Goal: Information Seeking & Learning: Learn about a topic

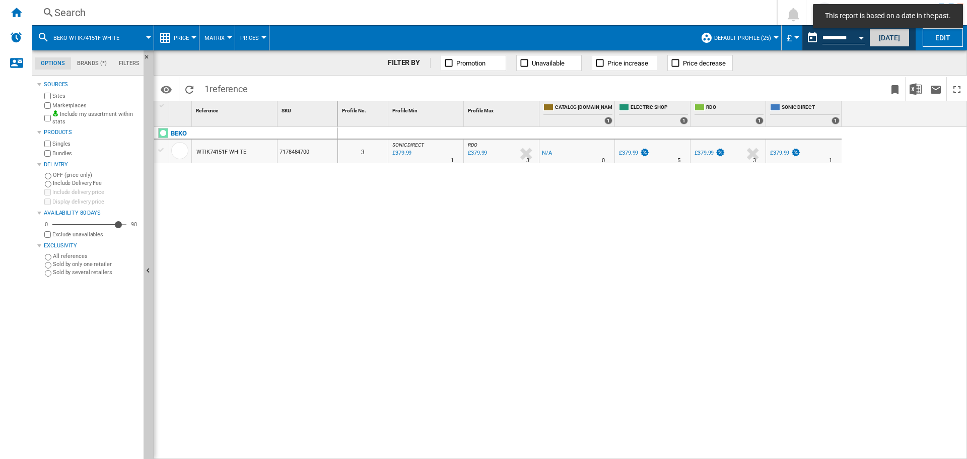
drag, startPoint x: 880, startPoint y: 38, endPoint x: 398, endPoint y: 28, distance: 482.0
click at [880, 38] on button "[DATE]" at bounding box center [889, 37] width 40 height 19
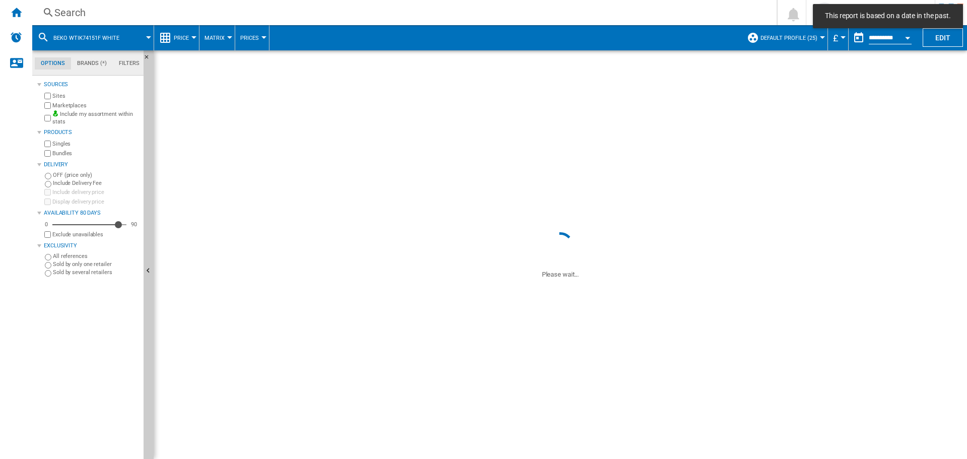
click at [345, 16] on div "Search" at bounding box center [402, 13] width 696 height 14
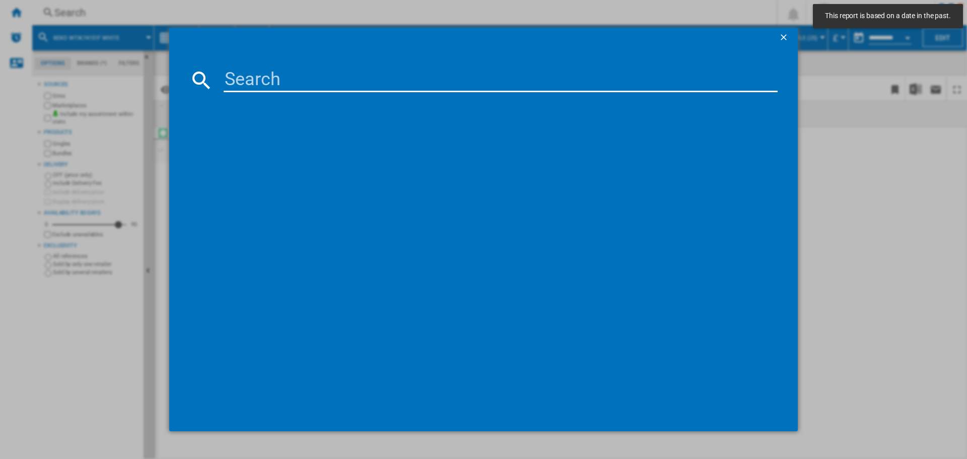
click at [353, 75] on input at bounding box center [501, 80] width 554 height 24
paste input "B5D510645UW"
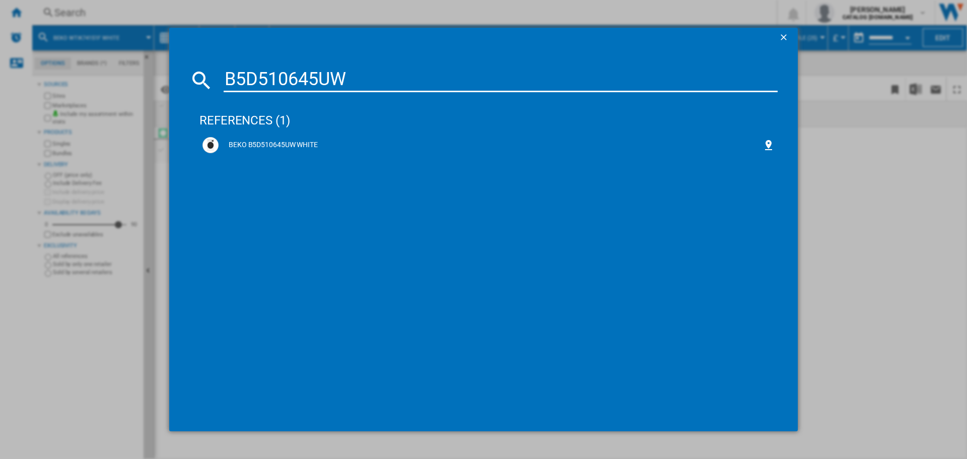
type input "B5D510645UW"
click at [307, 140] on div "BEKO B5D510645UW WHITE" at bounding box center [491, 145] width 544 height 10
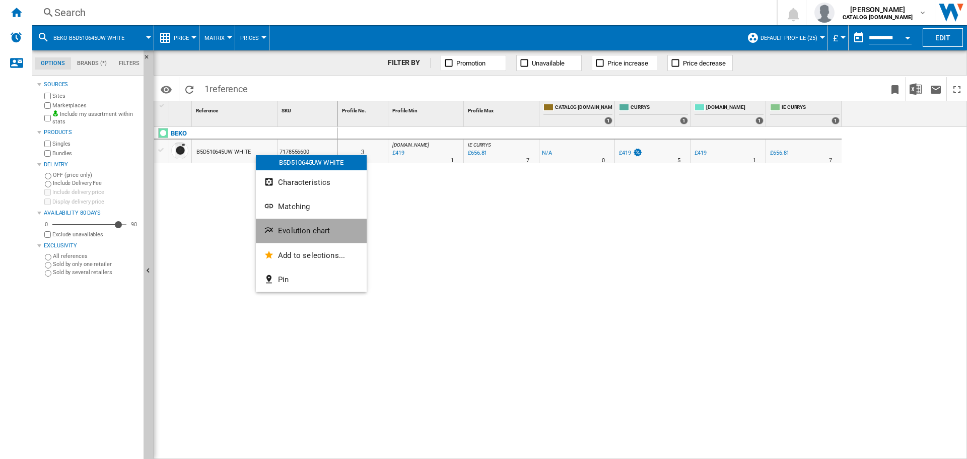
click at [299, 232] on span "Evolution chart" at bounding box center [304, 230] width 52 height 9
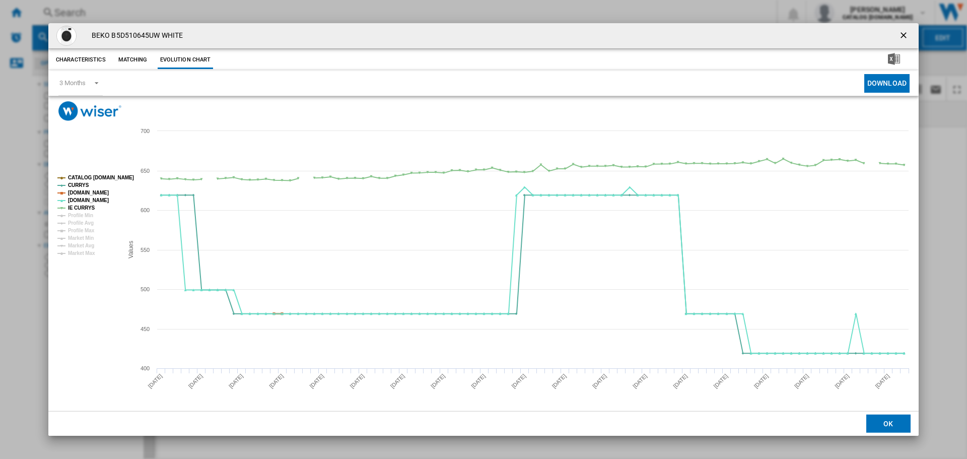
click at [89, 193] on tspan "[DOMAIN_NAME]" at bounding box center [88, 193] width 41 height 6
click at [87, 205] on tspan "IE CURRYS" at bounding box center [81, 208] width 27 height 6
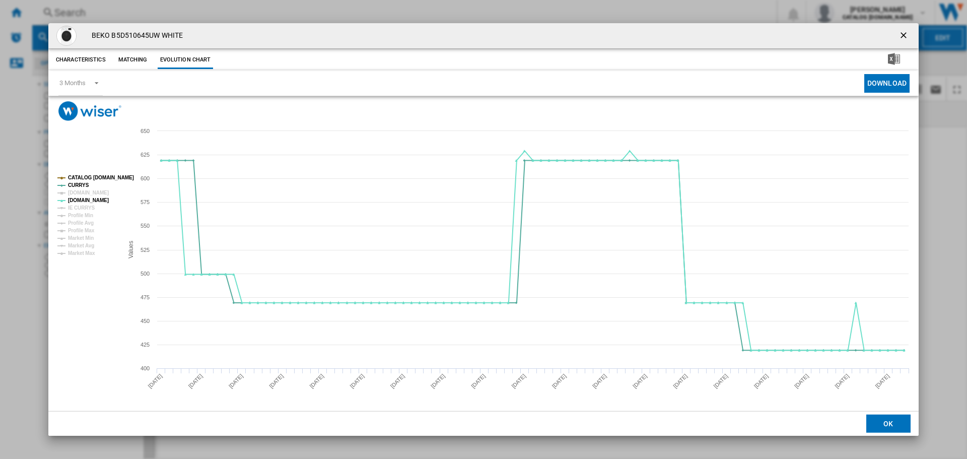
click at [102, 176] on tspan "CATALOG [DOMAIN_NAME]" at bounding box center [101, 178] width 66 height 6
click at [907, 36] on ng-md-icon "getI18NText('BUTTONS.CLOSE_DIALOG')" at bounding box center [904, 36] width 12 height 12
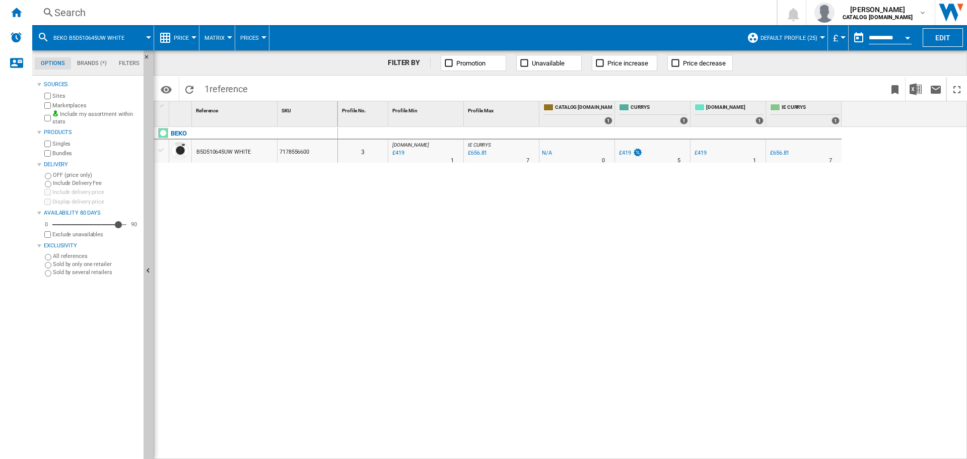
click at [232, 12] on div "Search" at bounding box center [402, 13] width 696 height 14
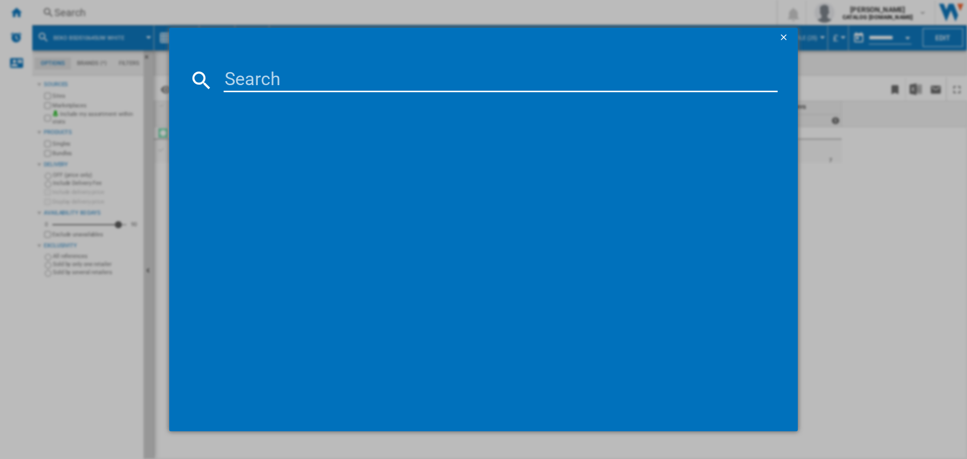
drag, startPoint x: 274, startPoint y: 80, endPoint x: 269, endPoint y: 84, distance: 6.4
click at [274, 81] on input at bounding box center [501, 80] width 554 height 24
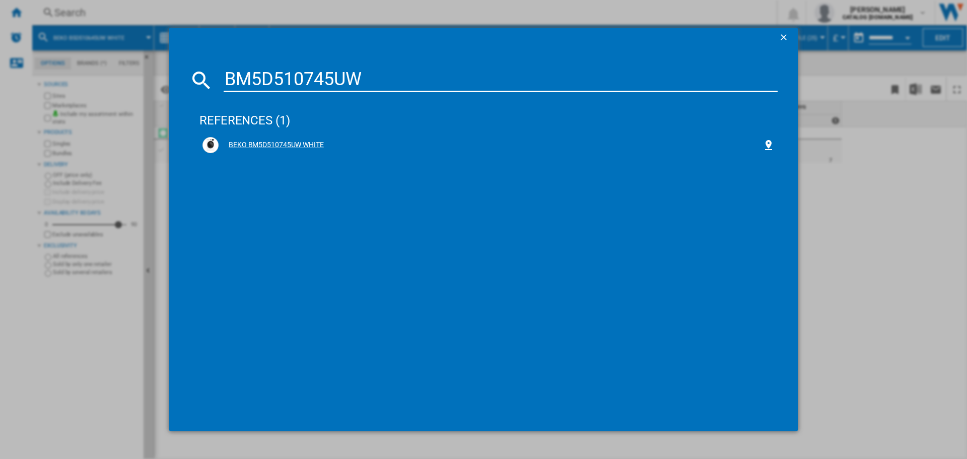
type input "BM5D510745UW"
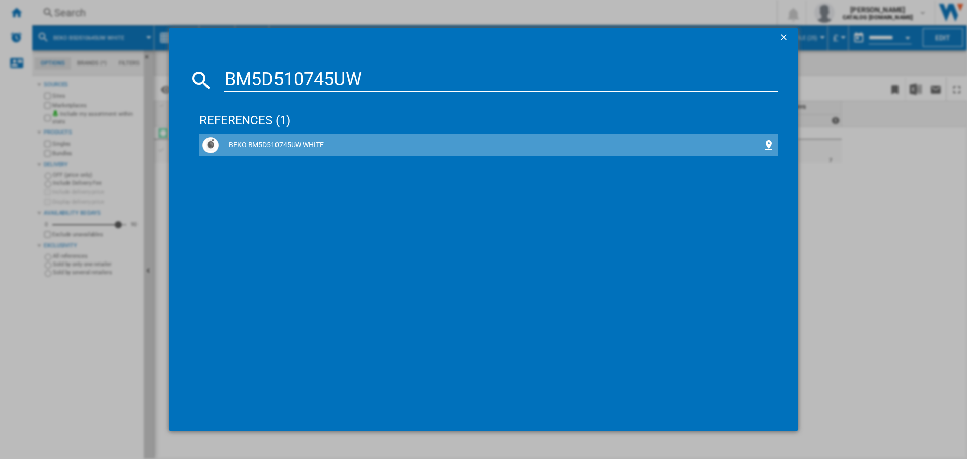
click at [275, 143] on div "BEKO BM5D510745UW WHITE" at bounding box center [491, 145] width 544 height 10
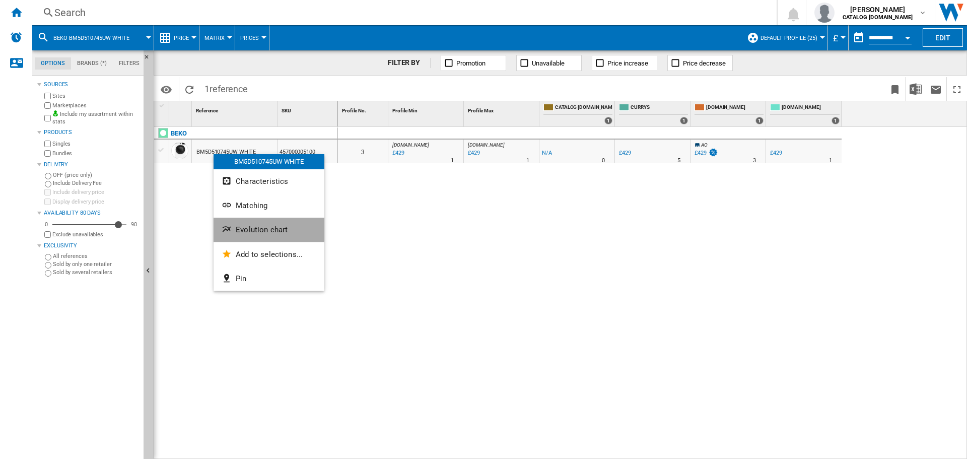
click at [263, 229] on span "Evolution chart" at bounding box center [262, 229] width 52 height 9
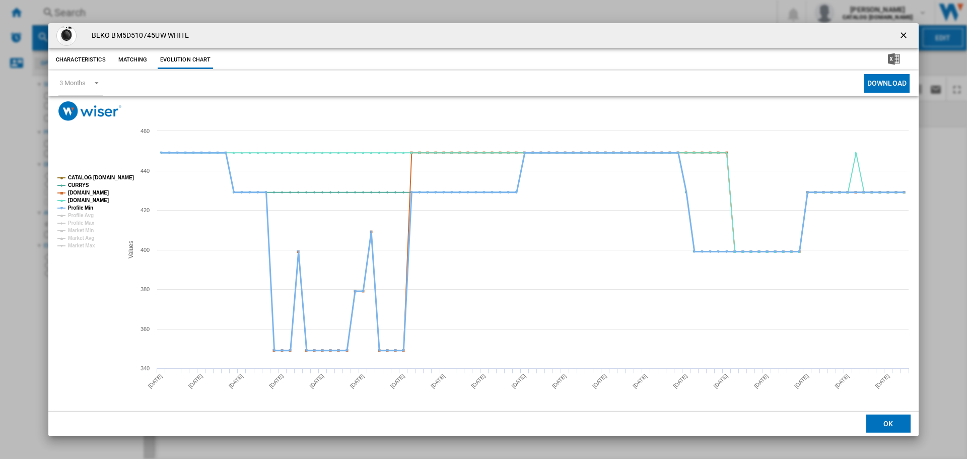
click at [76, 207] on tspan "Profile Min" at bounding box center [80, 208] width 25 height 6
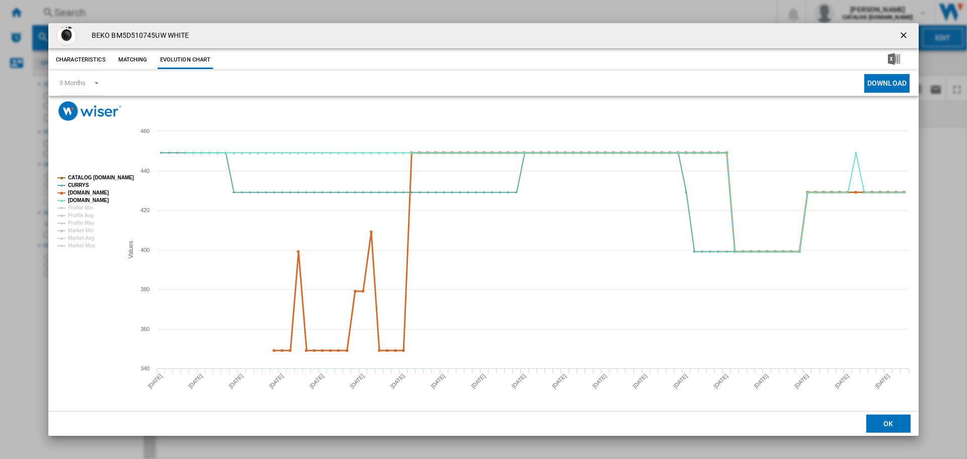
click at [84, 192] on tspan "[DOMAIN_NAME]" at bounding box center [88, 193] width 41 height 6
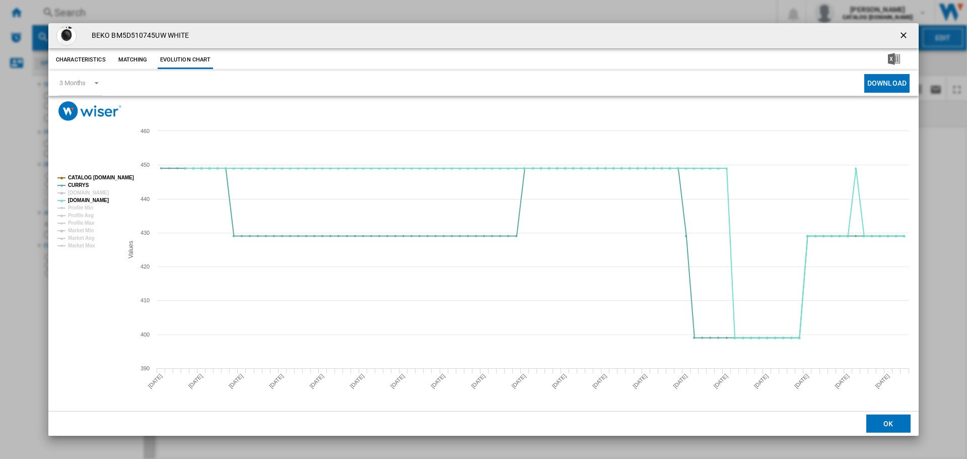
click at [93, 175] on tspan "CATALOG [DOMAIN_NAME]" at bounding box center [101, 178] width 66 height 6
click at [902, 33] on ng-md-icon "getI18NText('BUTTONS.CLOSE_DIALOG')" at bounding box center [904, 36] width 12 height 12
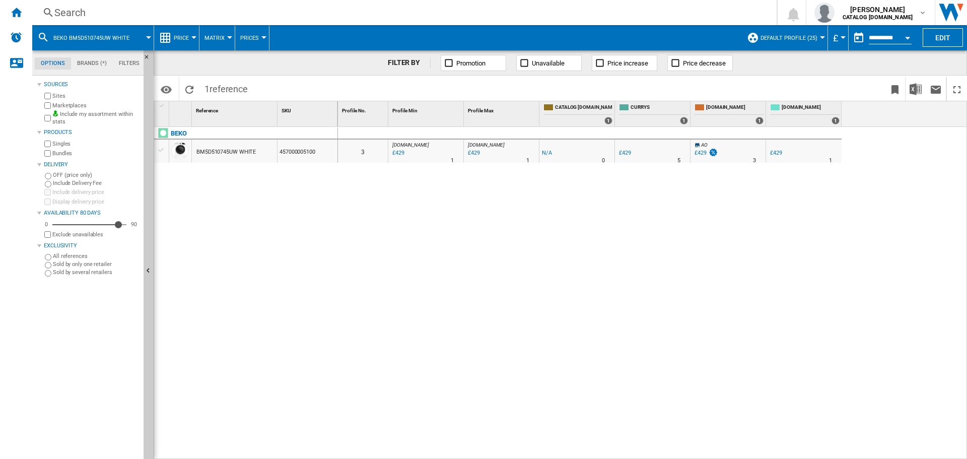
click at [434, 4] on div "Search Search 0 [PERSON_NAME] CATALOG [DOMAIN_NAME] CATALOG [DOMAIN_NAME] My se…" at bounding box center [499, 12] width 935 height 25
click at [433, 12] on div "Search" at bounding box center [402, 13] width 696 height 14
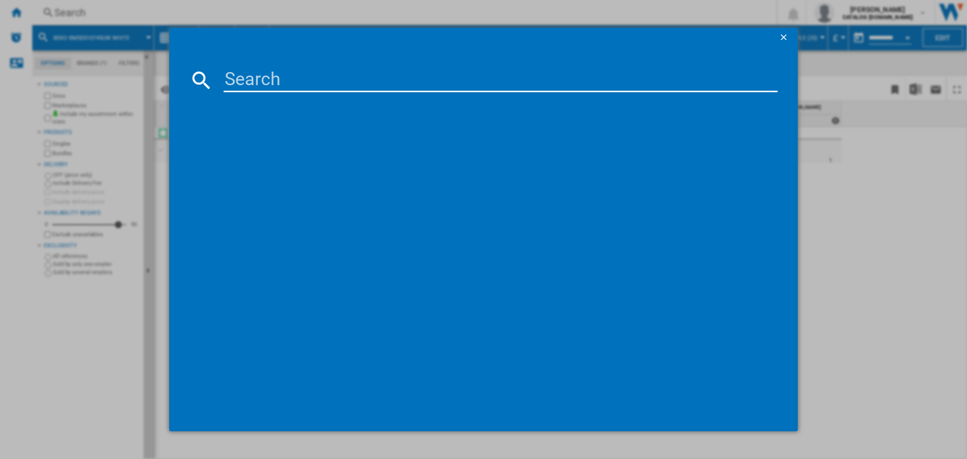
click at [403, 86] on input at bounding box center [501, 80] width 554 height 24
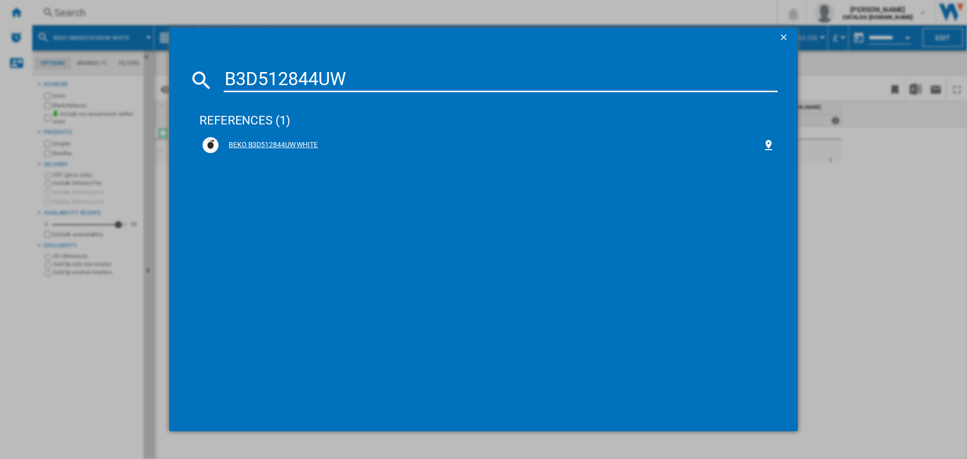
type input "B3D512844UW"
click at [277, 144] on div "BEKO B3D512844UW WHITE" at bounding box center [491, 145] width 544 height 10
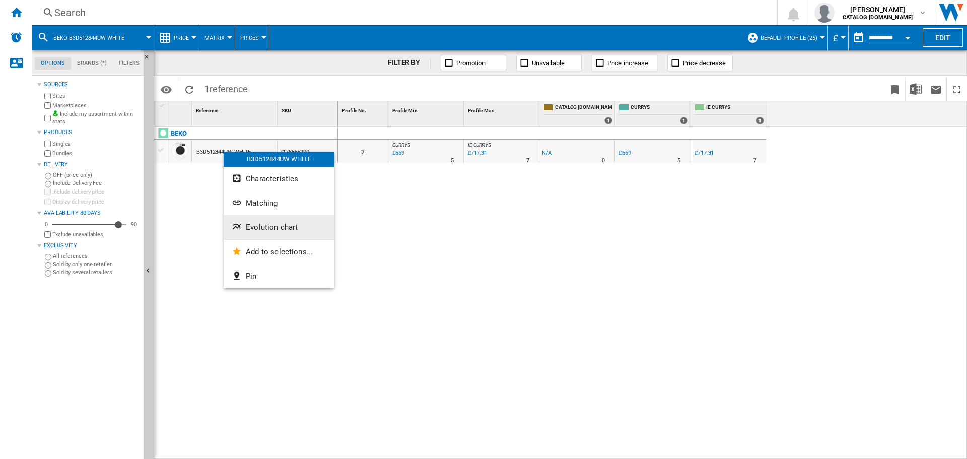
click at [266, 219] on button "Evolution chart" at bounding box center [279, 227] width 111 height 24
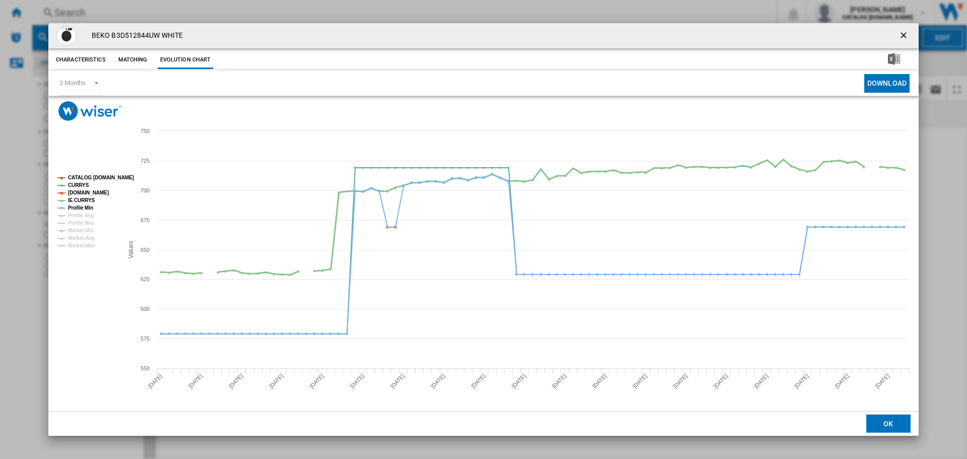
click at [83, 200] on tspan "IE CURRYS" at bounding box center [81, 200] width 27 height 6
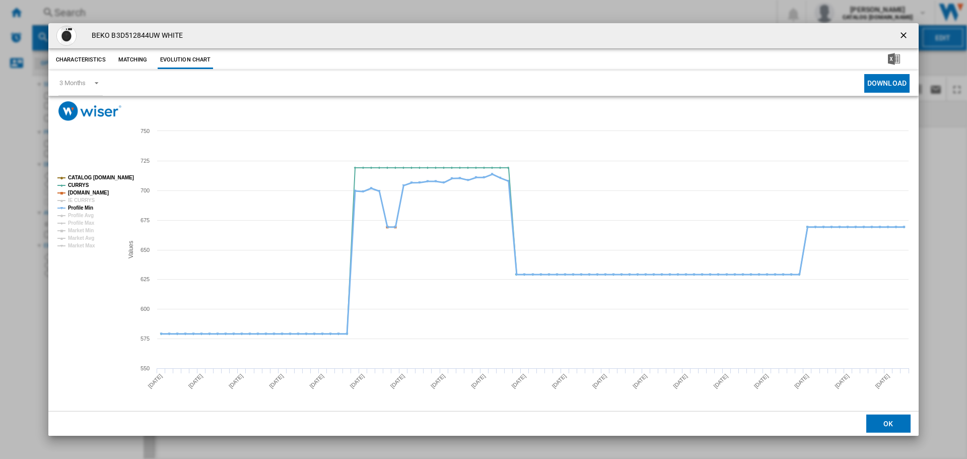
click at [83, 205] on tspan "Profile Min" at bounding box center [80, 208] width 25 height 6
click at [118, 34] on h4 "BEKO B3D512844UW WHITE" at bounding box center [135, 36] width 96 height 10
copy h4 "B3D512844UW"
click at [900, 39] on ng-md-icon "getI18NText('BUTTONS.CLOSE_DIALOG')" at bounding box center [904, 36] width 12 height 12
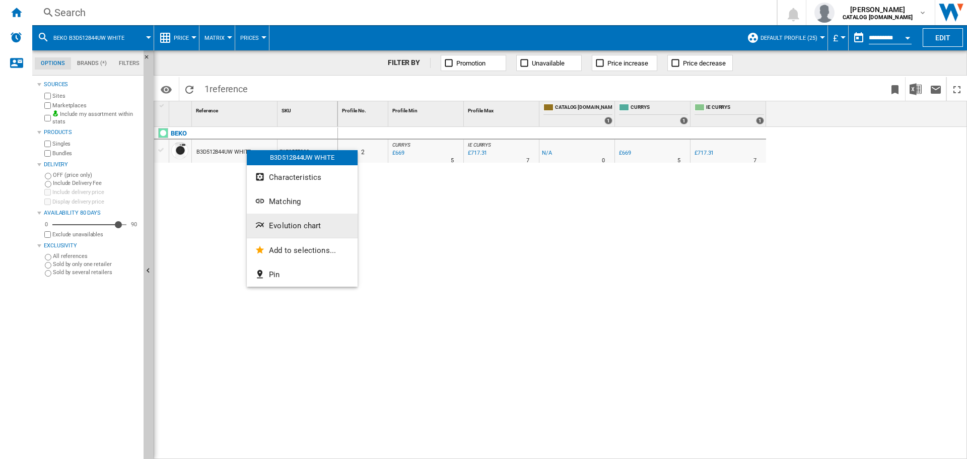
click at [290, 222] on span "Evolution chart" at bounding box center [295, 225] width 52 height 9
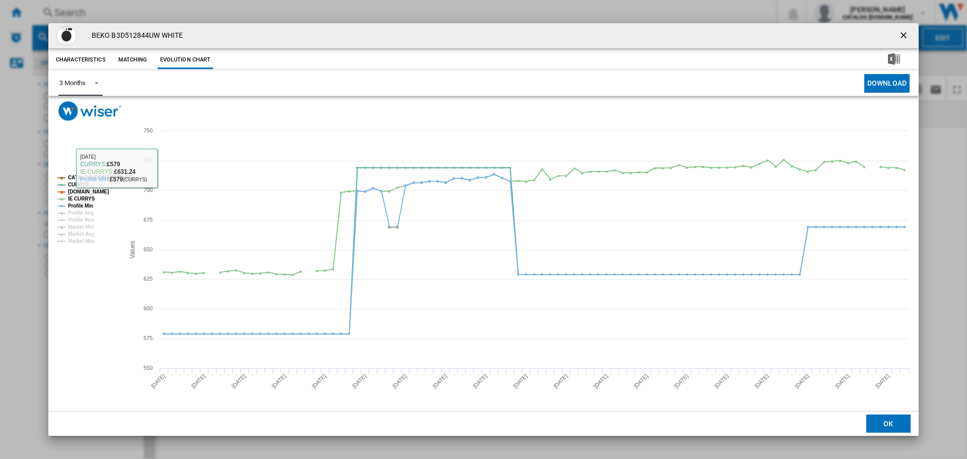
click at [83, 81] on div "3 Months" at bounding box center [72, 83] width 26 height 8
click at [95, 114] on md-option "6 Months" at bounding box center [85, 108] width 68 height 24
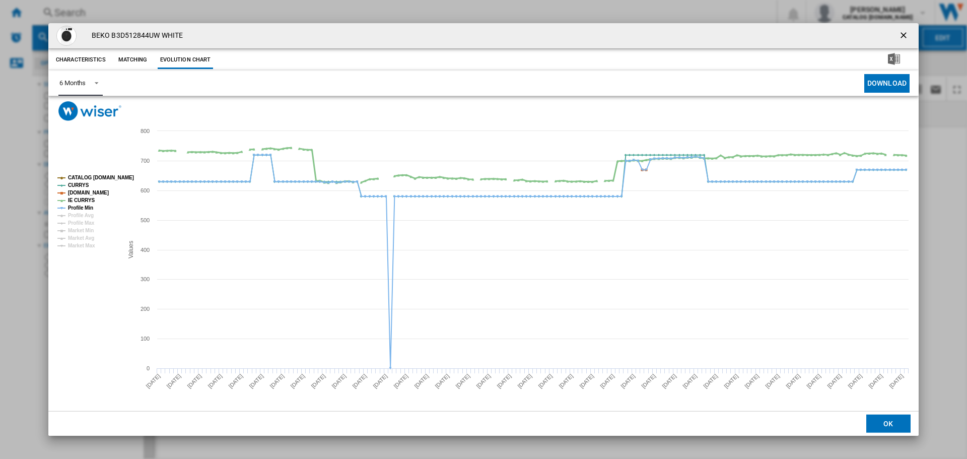
click at [85, 197] on tspan "IE CURRYS" at bounding box center [81, 200] width 27 height 6
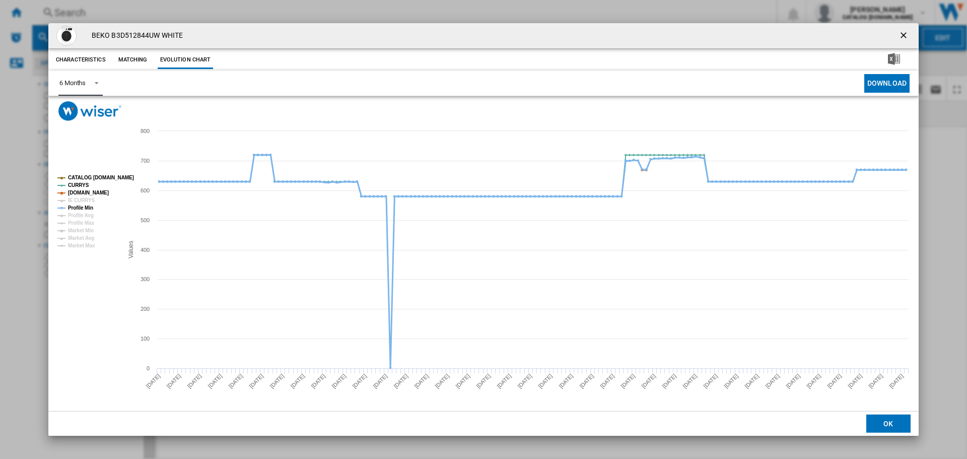
click at [82, 208] on tspan "Profile Min" at bounding box center [80, 208] width 25 height 6
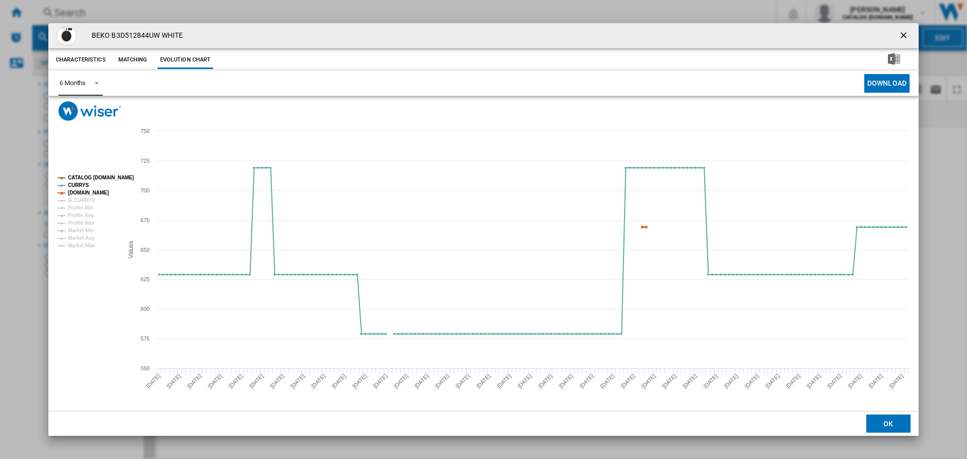
click at [97, 193] on tspan "[DOMAIN_NAME]" at bounding box center [88, 193] width 41 height 6
click at [905, 32] on ng-md-icon "getI18NText('BUTTONS.CLOSE_DIALOG')" at bounding box center [904, 36] width 12 height 12
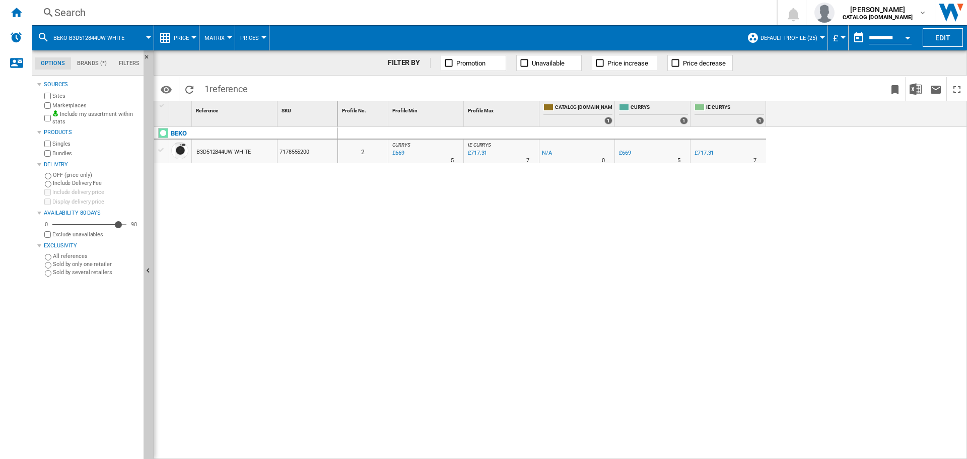
click at [403, 16] on div "Search" at bounding box center [402, 13] width 696 height 14
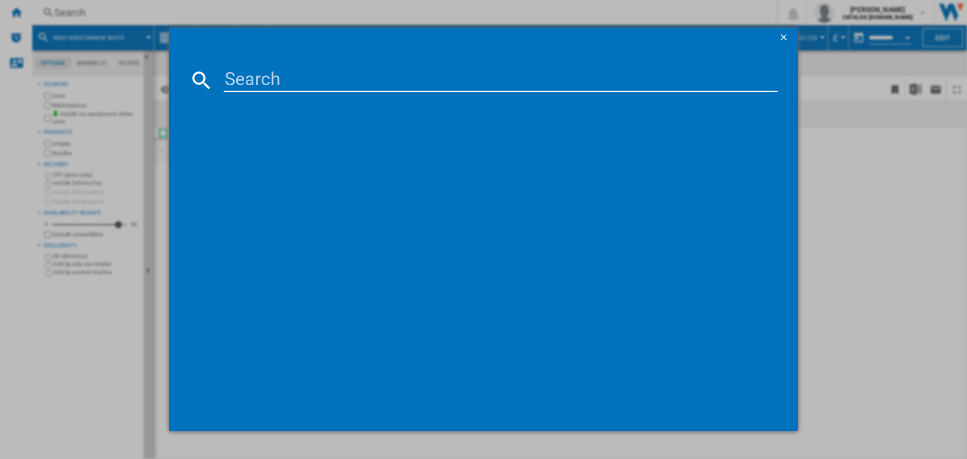
click at [430, 86] on input at bounding box center [501, 80] width 554 height 24
type input "B5D59645UW"
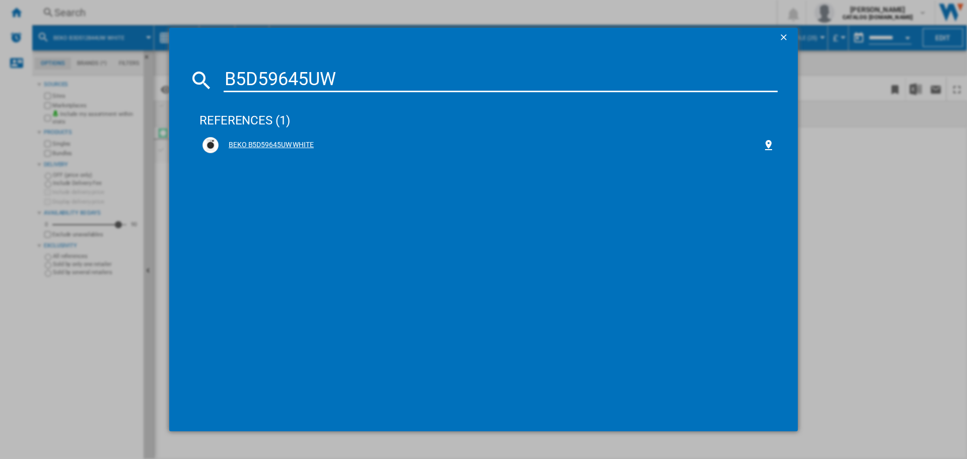
drag, startPoint x: 258, startPoint y: 142, endPoint x: 252, endPoint y: 146, distance: 7.4
click at [262, 146] on div "BEKO B5D59645UW WHITE" at bounding box center [491, 145] width 544 height 10
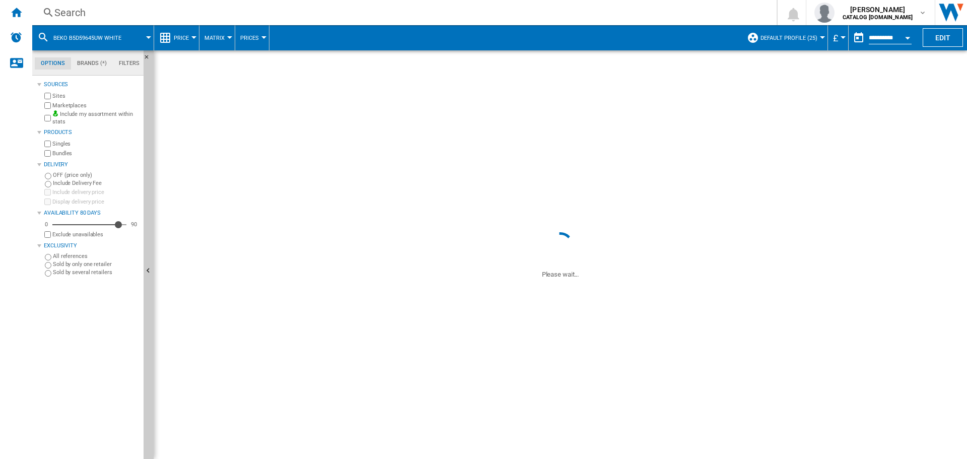
click at [252, 146] on div "B3D512844UW WHITE" at bounding box center [234, 150] width 85 height 23
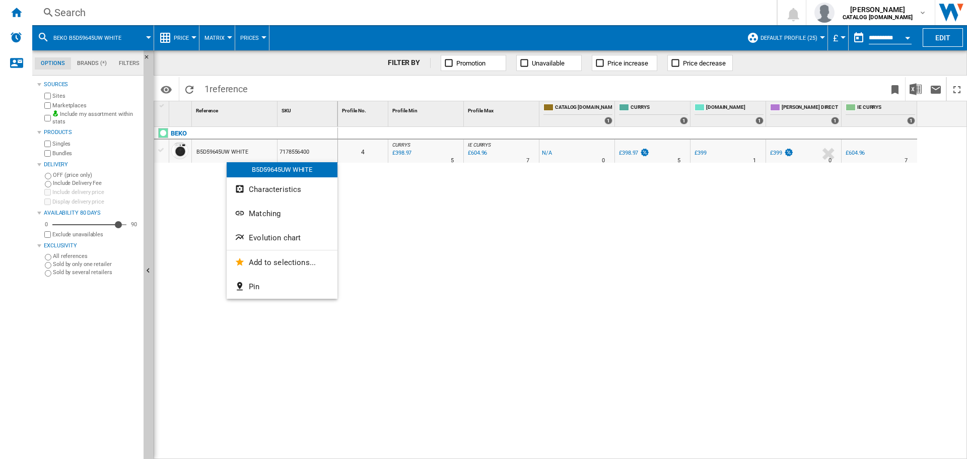
drag, startPoint x: 236, startPoint y: 151, endPoint x: 216, endPoint y: 146, distance: 20.8
click at [216, 146] on div at bounding box center [483, 229] width 967 height 459
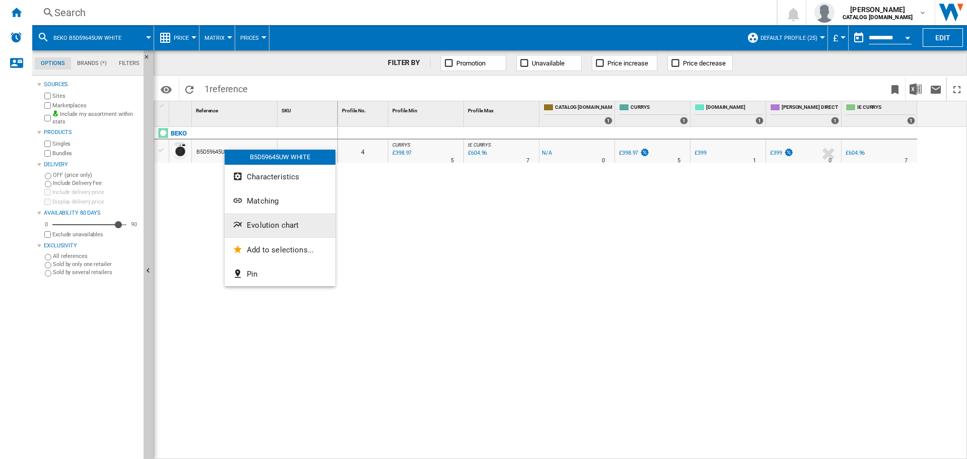
click at [265, 222] on span "Evolution chart" at bounding box center [273, 225] width 52 height 9
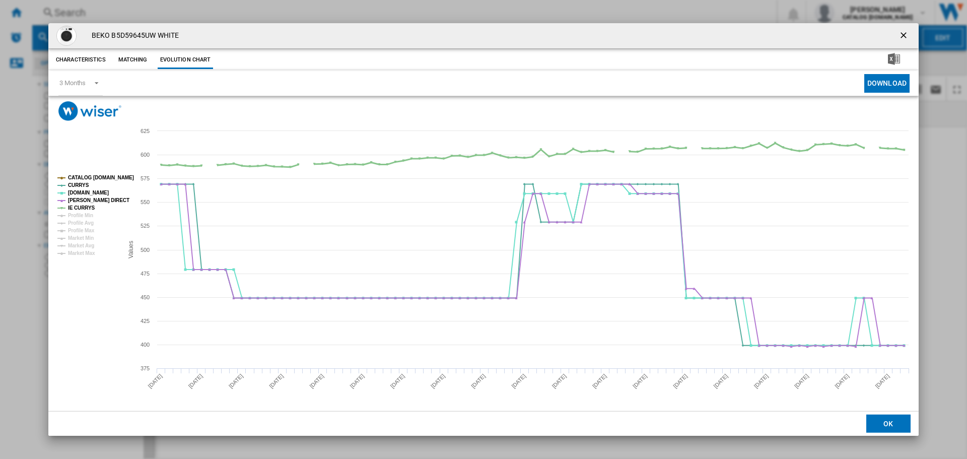
click at [80, 207] on tspan "IE CURRYS" at bounding box center [81, 208] width 27 height 6
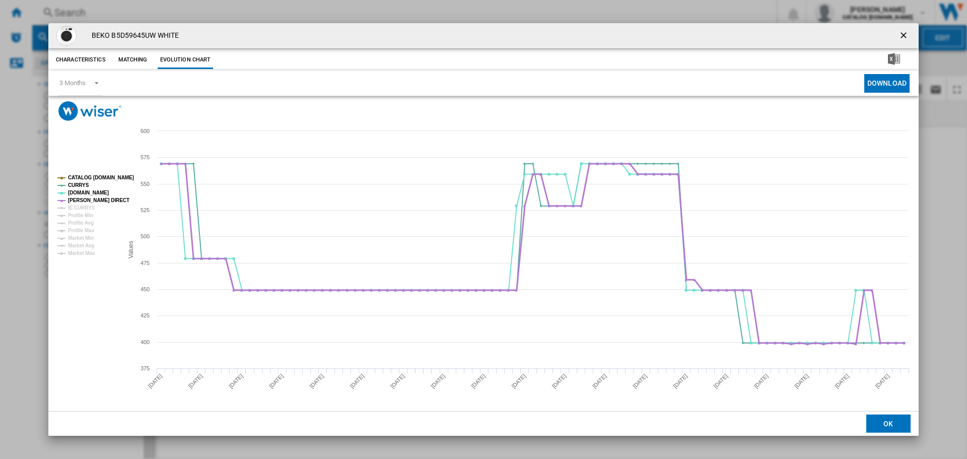
click at [87, 198] on tspan "[PERSON_NAME] DIRECT" at bounding box center [98, 200] width 61 height 6
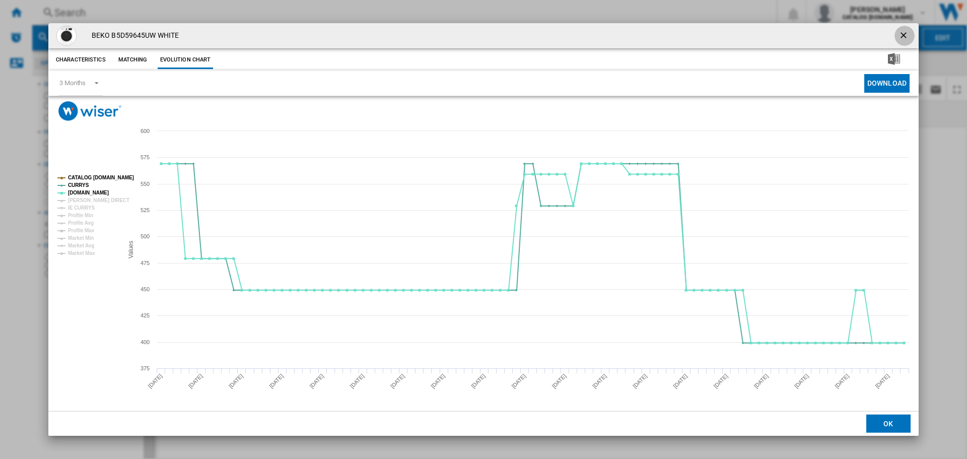
click at [907, 32] on ng-md-icon "getI18NText('BUTTONS.CLOSE_DIALOG')" at bounding box center [904, 36] width 12 height 12
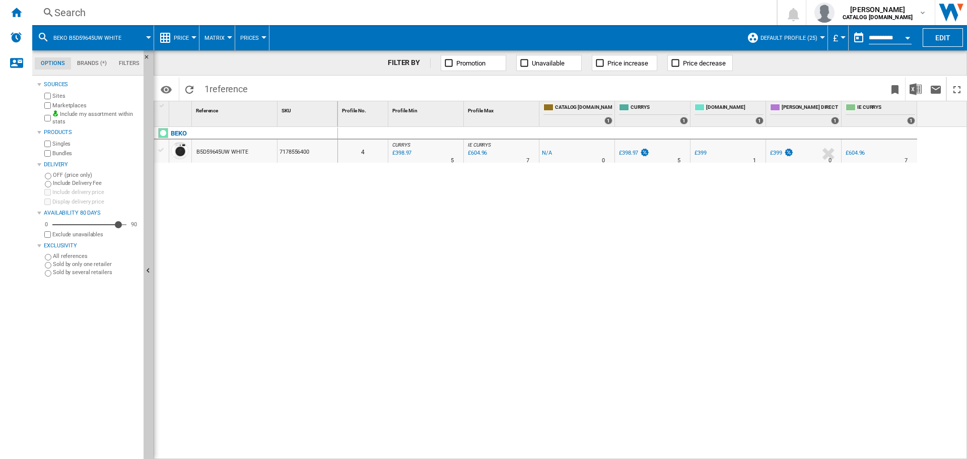
click at [492, 18] on div "Search" at bounding box center [402, 13] width 696 height 14
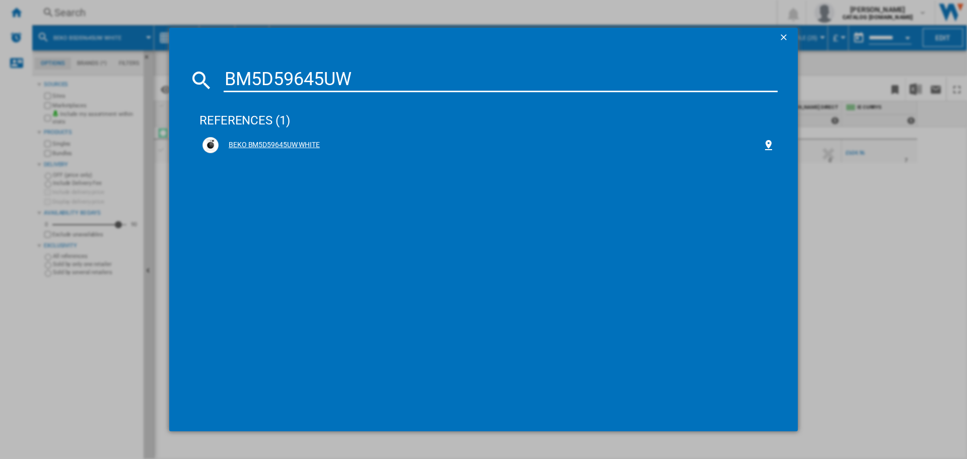
type input "BM5D59645UW"
click at [304, 148] on div "BEKO BM5D59645UW WHITE" at bounding box center [491, 145] width 544 height 10
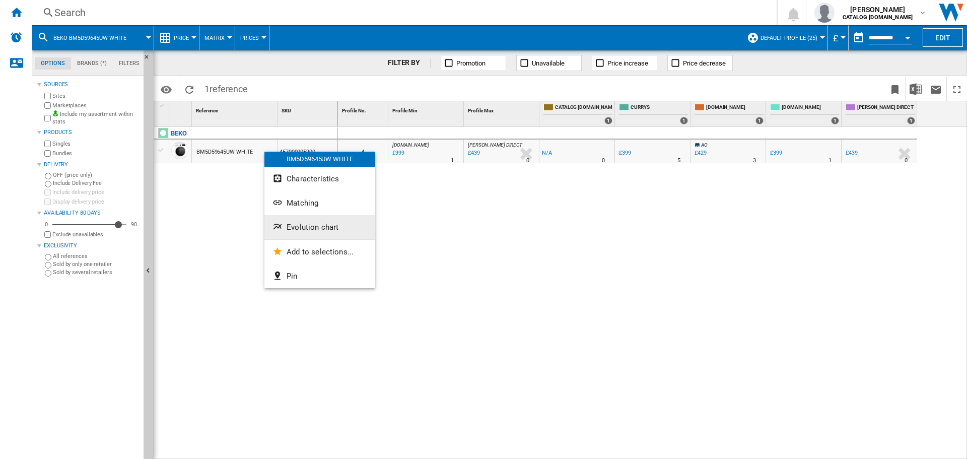
click at [326, 229] on span "Evolution chart" at bounding box center [313, 227] width 52 height 9
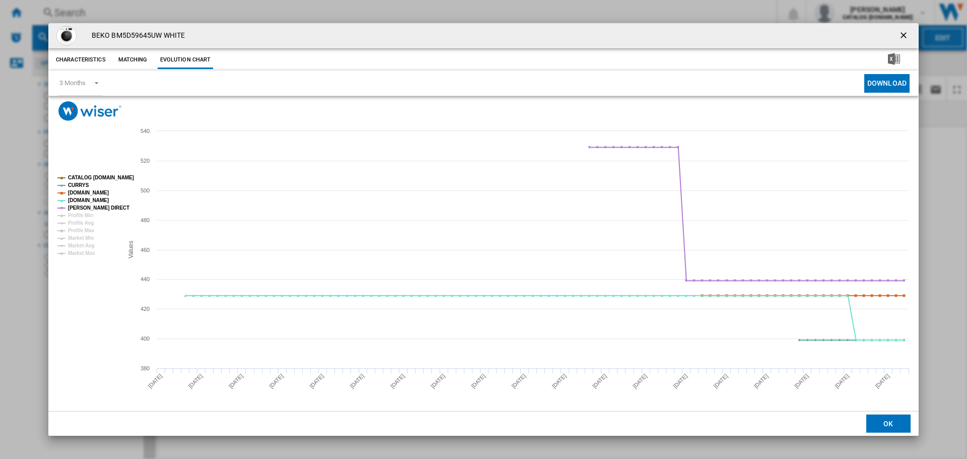
click at [128, 37] on h4 "BEKO BM5D59645UW WHITE" at bounding box center [136, 36] width 98 height 10
copy h4 "BM5D59645UW"
click at [904, 32] on ng-md-icon "getI18NText('BUTTONS.CLOSE_DIALOG')" at bounding box center [904, 36] width 12 height 12
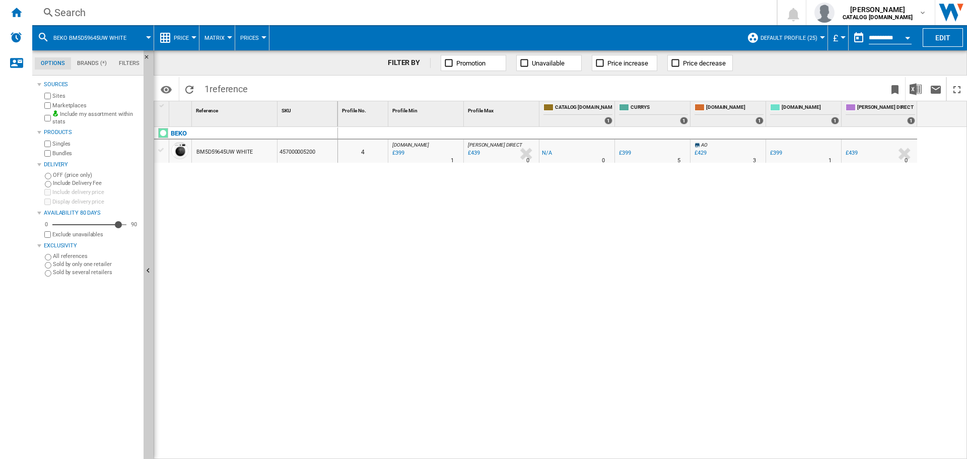
click at [557, 12] on div "Search" at bounding box center [402, 13] width 696 height 14
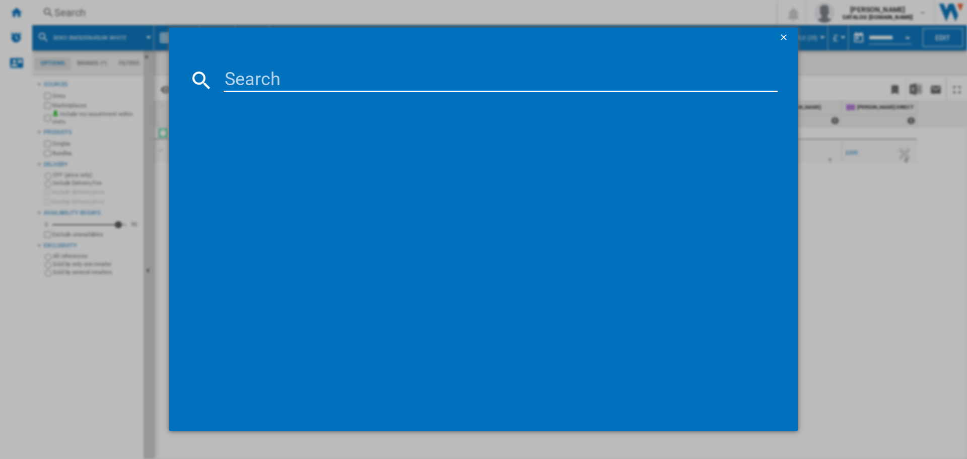
click at [508, 78] on input at bounding box center [501, 80] width 554 height 24
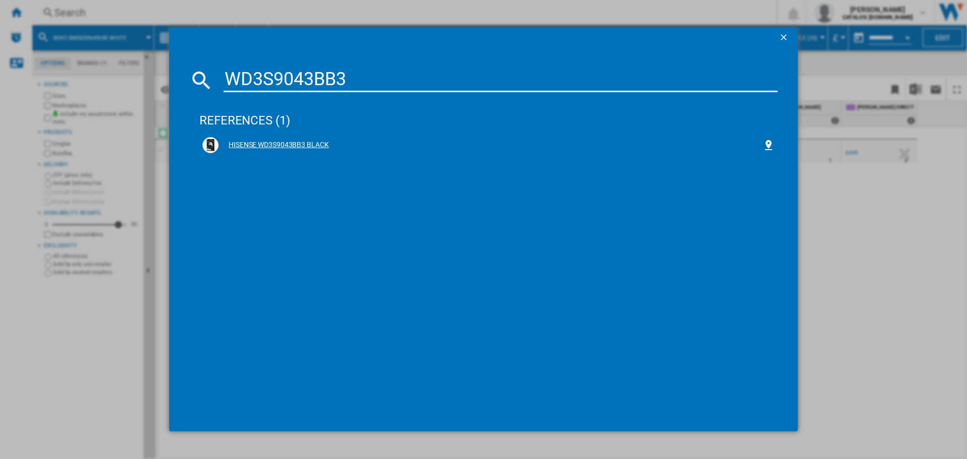
type input "WD3S9043BB3"
click at [282, 143] on div "HISENSE WD3S9043BB3 BLACK" at bounding box center [491, 145] width 544 height 10
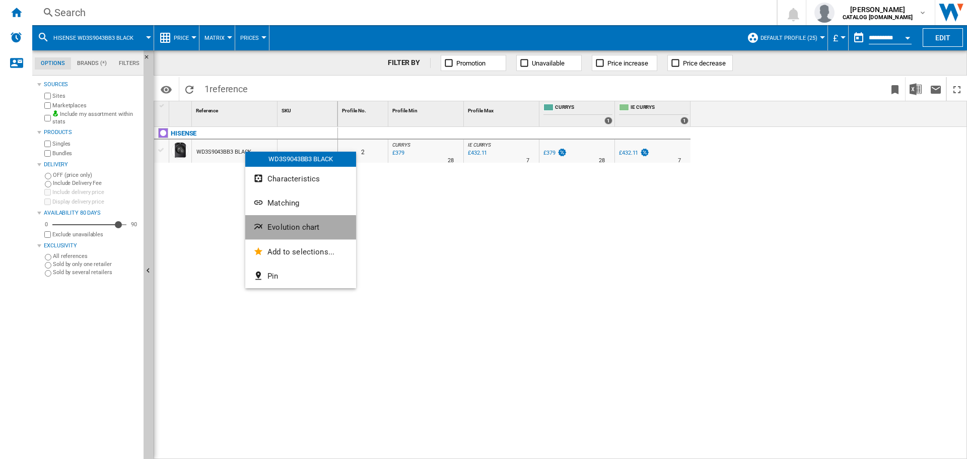
click at [275, 229] on span "Evolution chart" at bounding box center [293, 227] width 52 height 9
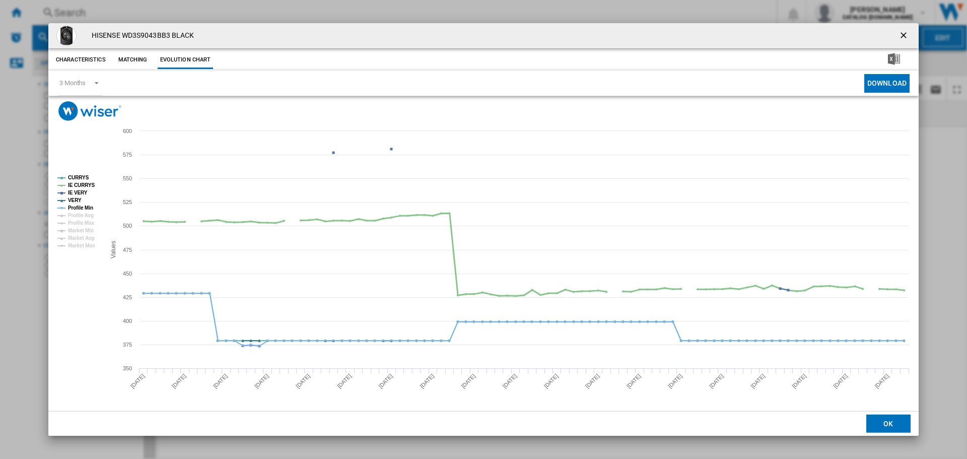
click at [77, 185] on tspan "IE CURRYS" at bounding box center [81, 185] width 27 height 6
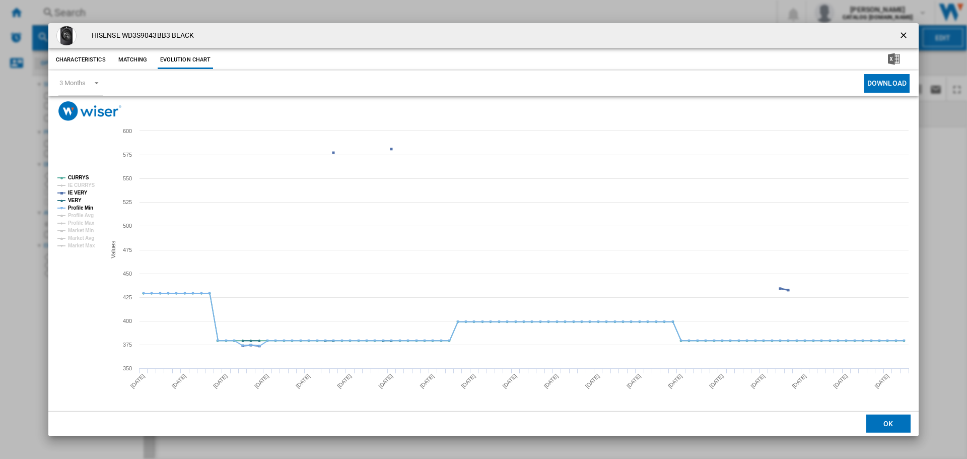
click at [79, 192] on tspan "IE VERY" at bounding box center [78, 193] width 20 height 6
